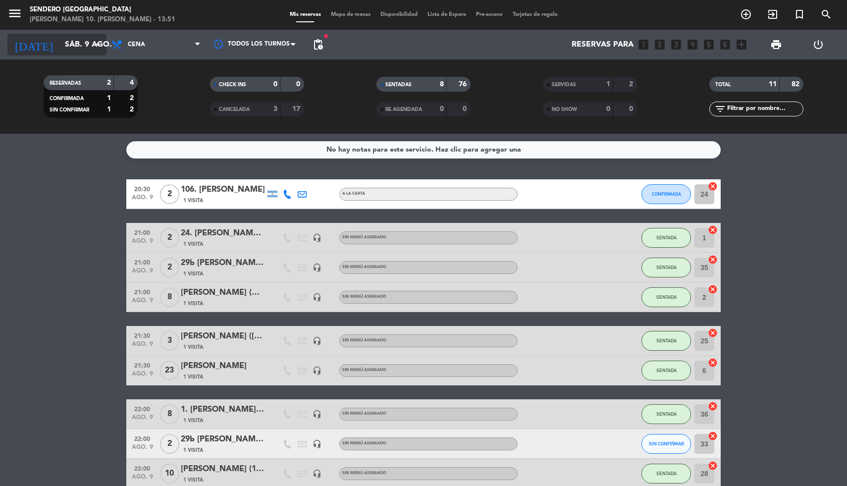
click at [104, 38] on input "sáb. 9 ago." at bounding box center [112, 44] width 104 height 19
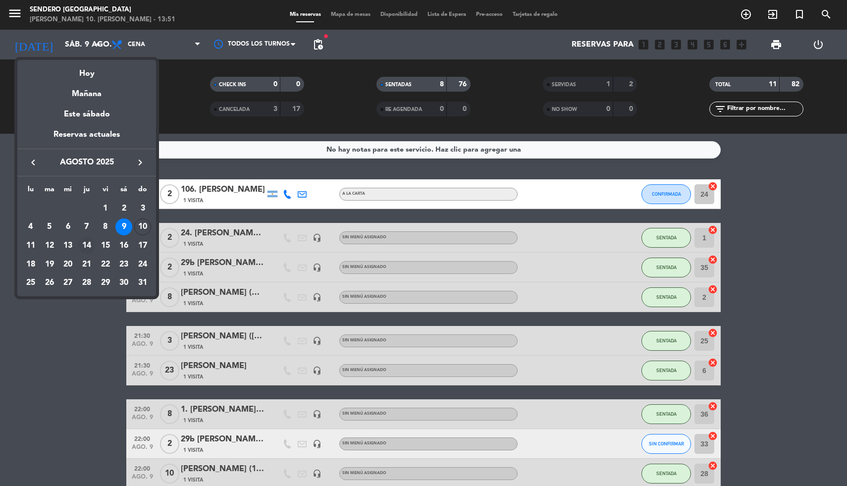
click at [85, 242] on div "14" at bounding box center [86, 245] width 17 height 17
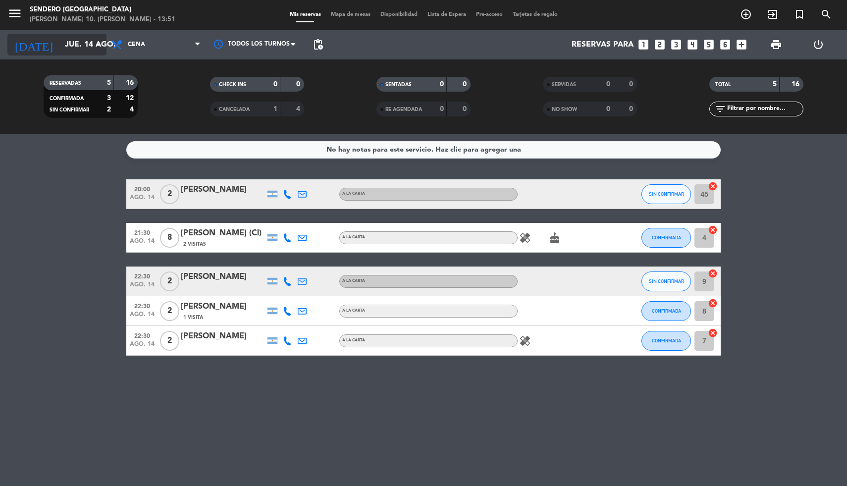
click at [93, 41] on icon "arrow_drop_down" at bounding box center [98, 45] width 12 height 12
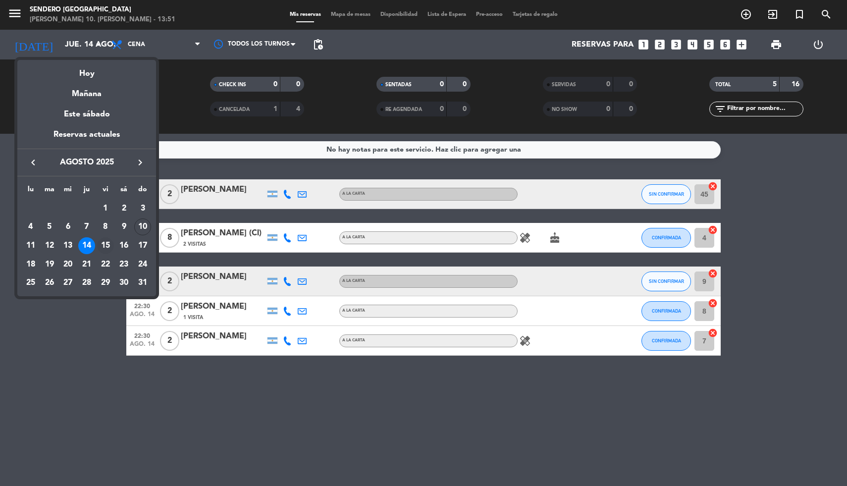
click at [104, 244] on div "15" at bounding box center [105, 245] width 17 height 17
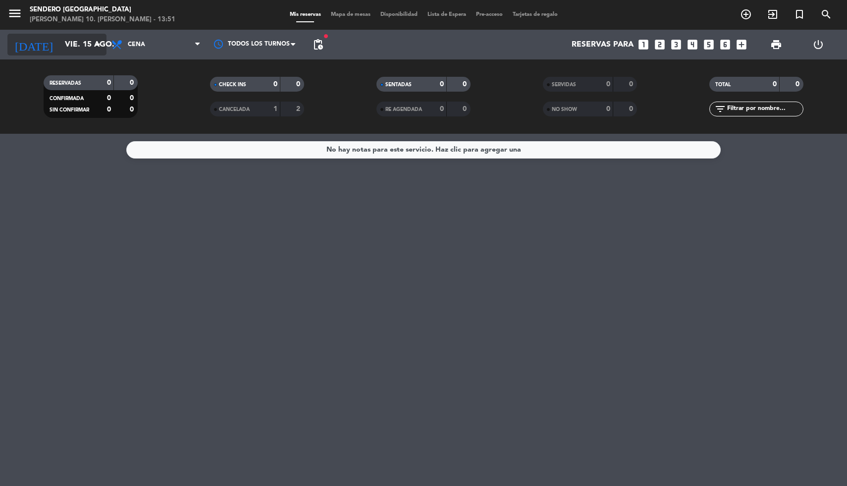
click at [99, 48] on icon "arrow_drop_down" at bounding box center [98, 45] width 12 height 12
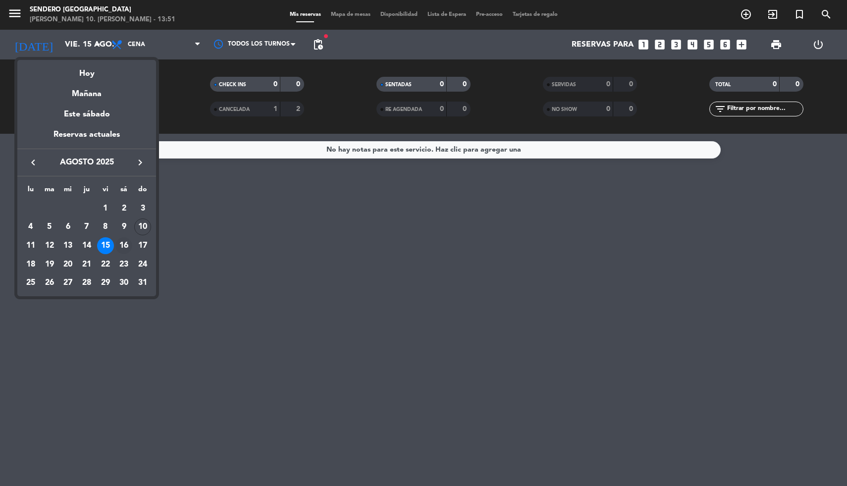
click at [122, 242] on div "16" at bounding box center [123, 245] width 17 height 17
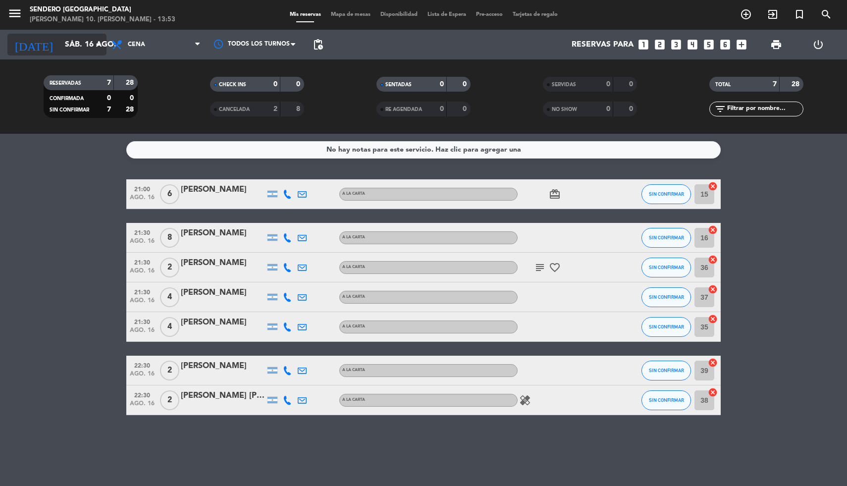
click at [96, 42] on icon "arrow_drop_down" at bounding box center [98, 45] width 12 height 12
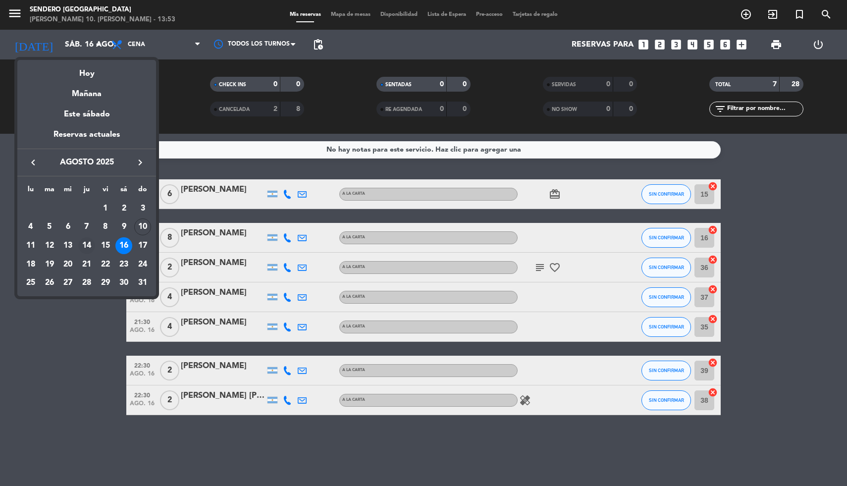
click at [88, 244] on div "14" at bounding box center [86, 245] width 17 height 17
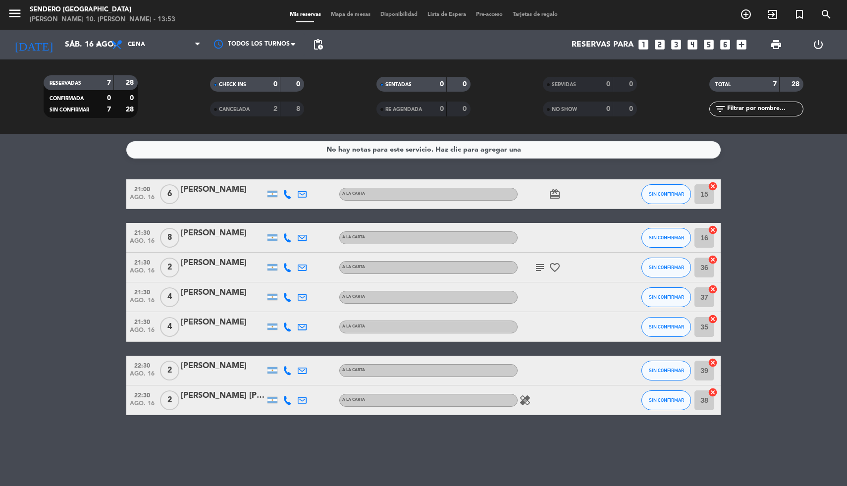
type input "jue. 14 ago."
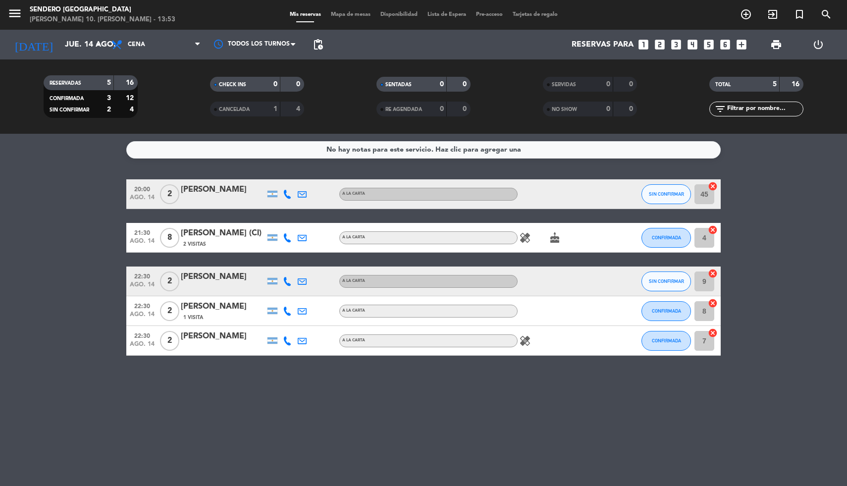
click at [222, 231] on div "[PERSON_NAME] (Cl)" at bounding box center [223, 233] width 84 height 13
